Goal: Task Accomplishment & Management: Manage account settings

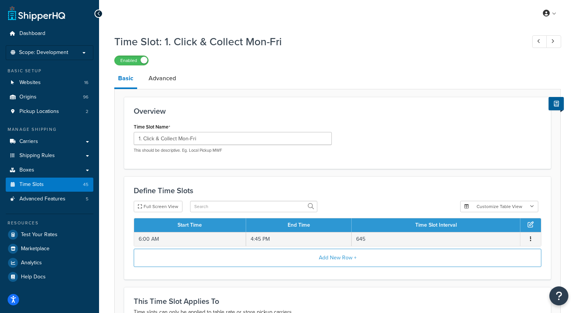
scroll to position [21, 0]
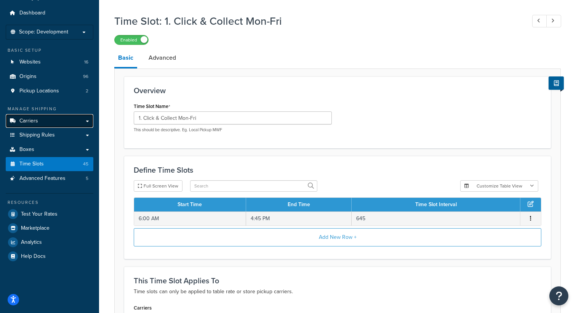
click at [40, 125] on link "Carriers" at bounding box center [50, 121] width 88 height 14
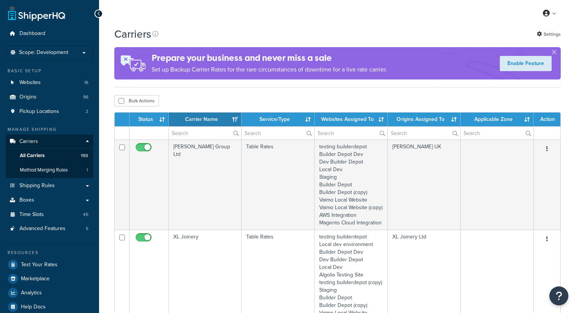
select select "15"
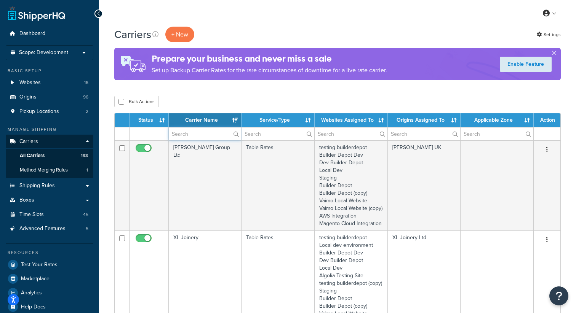
click at [191, 138] on input "text" at bounding box center [205, 134] width 72 height 13
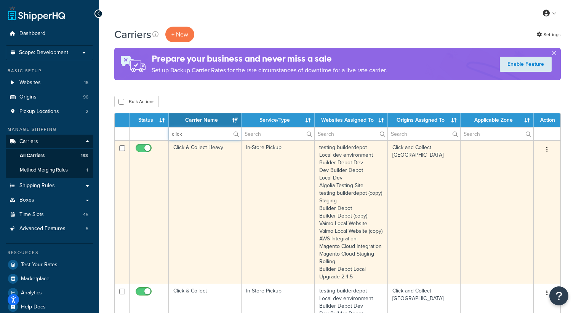
type input "click"
click at [544, 152] on button "button" at bounding box center [546, 150] width 11 height 12
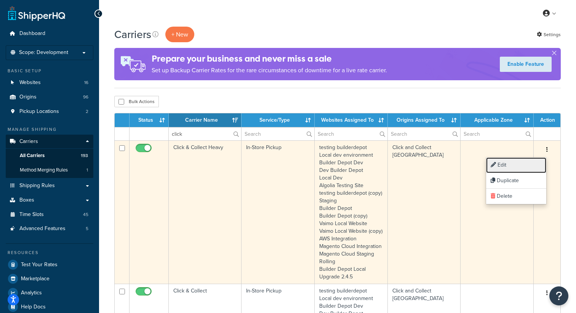
click at [511, 168] on link "Edit" at bounding box center [516, 166] width 60 height 16
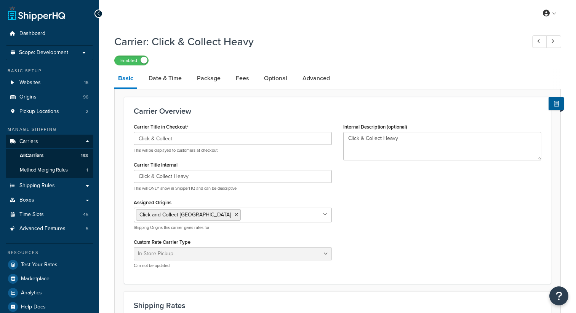
select select "pickup"
click at [167, 80] on link "Date & Time" at bounding box center [165, 78] width 41 height 18
select select "calendar"
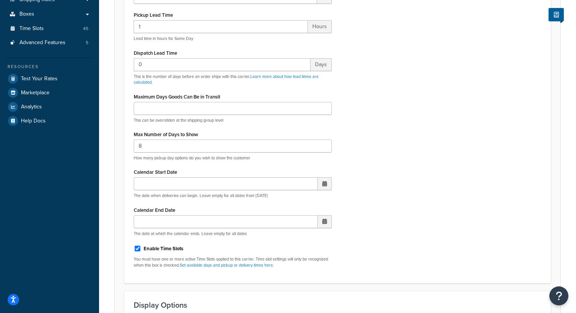
scroll to position [254, 0]
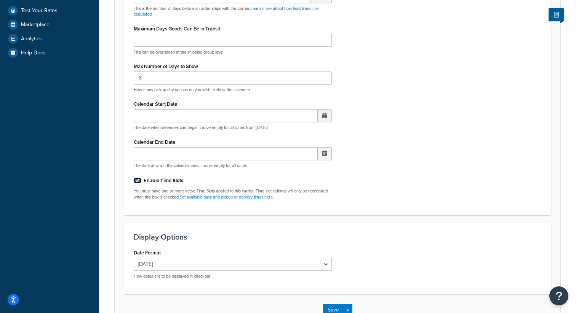
click at [135, 181] on input "Enable Time Slots" at bounding box center [138, 181] width 8 height 6
checkbox input "false"
click at [328, 305] on button "Save" at bounding box center [333, 310] width 21 height 12
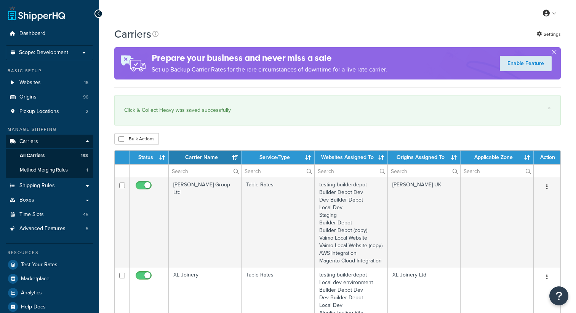
select select "15"
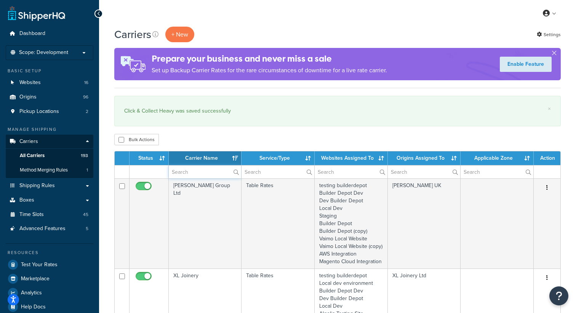
click at [198, 173] on input "text" at bounding box center [205, 172] width 72 height 13
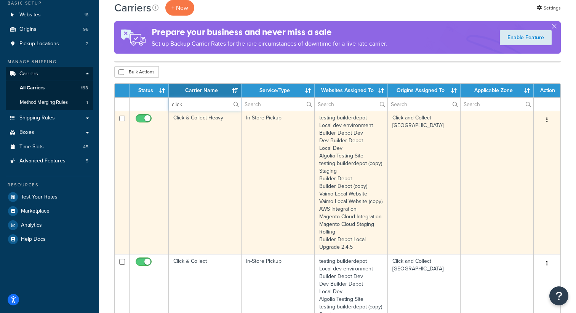
scroll to position [150, 0]
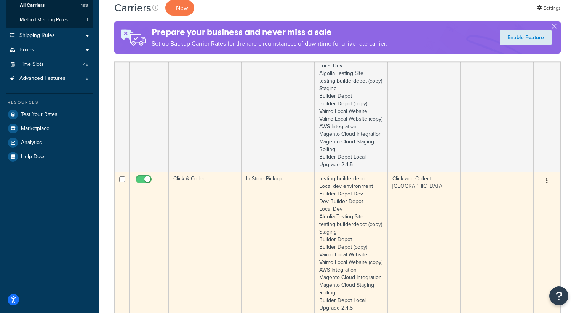
type input "click"
click at [548, 187] on button "button" at bounding box center [546, 181] width 11 height 12
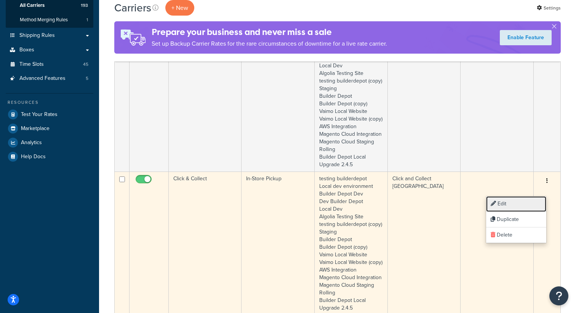
click at [507, 202] on link "Edit" at bounding box center [516, 204] width 60 height 16
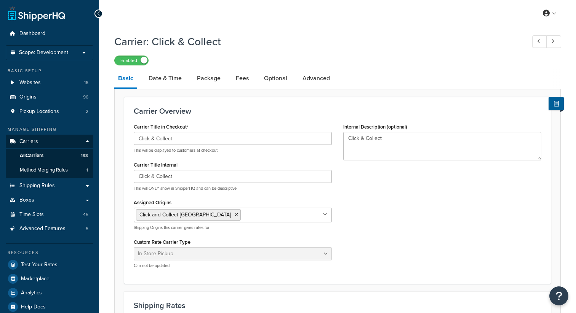
select select "pickup"
click at [171, 77] on link "Date & Time" at bounding box center [165, 78] width 41 height 18
select select "calendar"
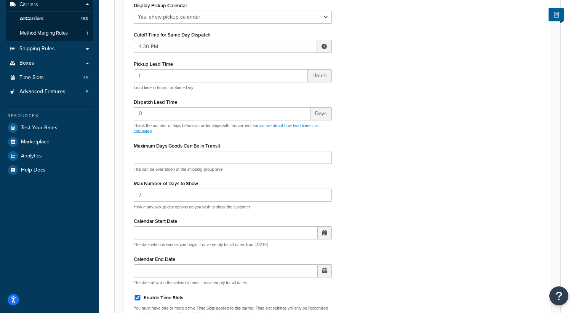
scroll to position [180, 0]
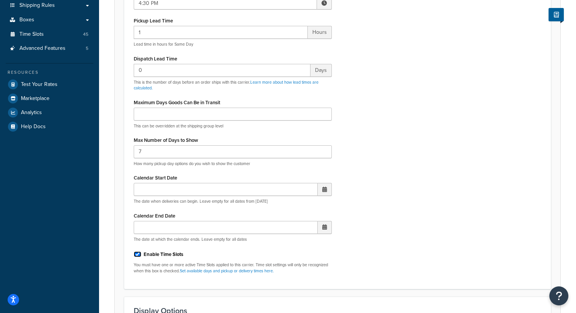
click at [140, 257] on input "Enable Time Slots" at bounding box center [138, 255] width 8 height 6
checkbox input "false"
click at [364, 230] on div "Display Pickup Calendar No, just show shipping rates Yes, show pickup calendar …" at bounding box center [337, 118] width 419 height 323
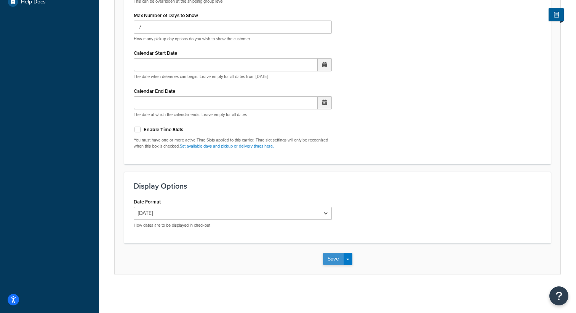
click at [329, 259] on button "Save" at bounding box center [333, 259] width 21 height 12
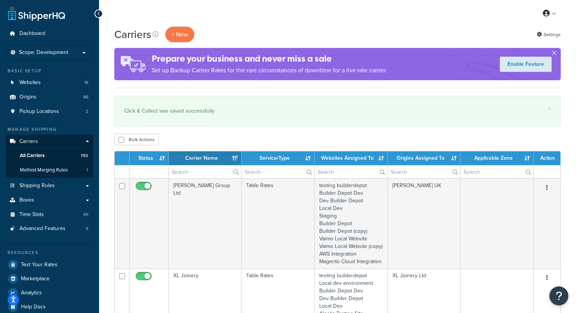
select select "15"
